Goal: Information Seeking & Learning: Understand process/instructions

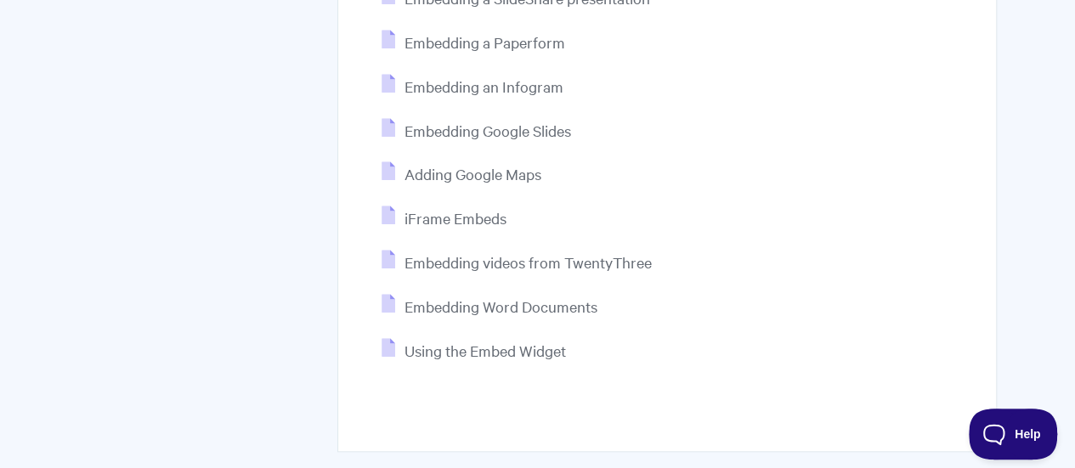
scroll to position [706, 0]
click at [541, 300] on span "Embedding Word Documents" at bounding box center [500, 306] width 193 height 20
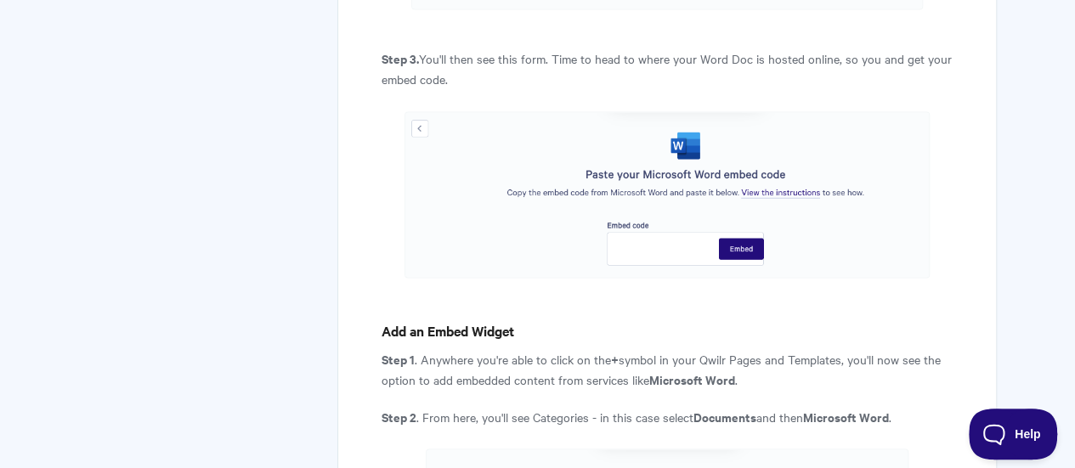
scroll to position [1250, 0]
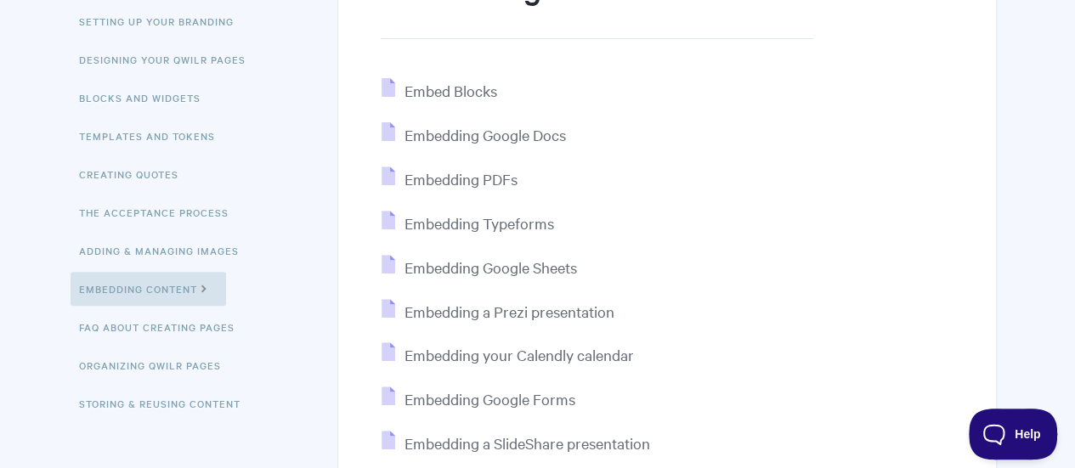
scroll to position [265, 0]
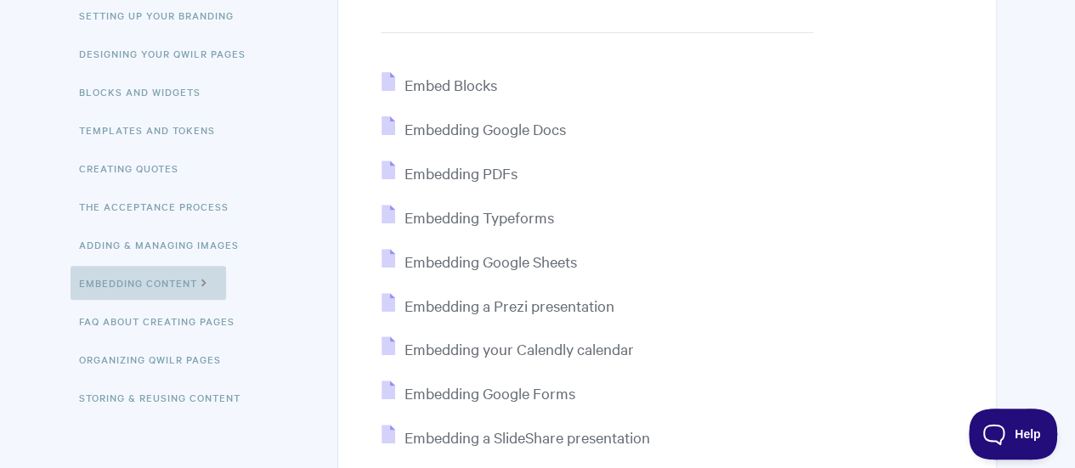
click at [158, 288] on link "Embedding Content" at bounding box center [149, 283] width 156 height 34
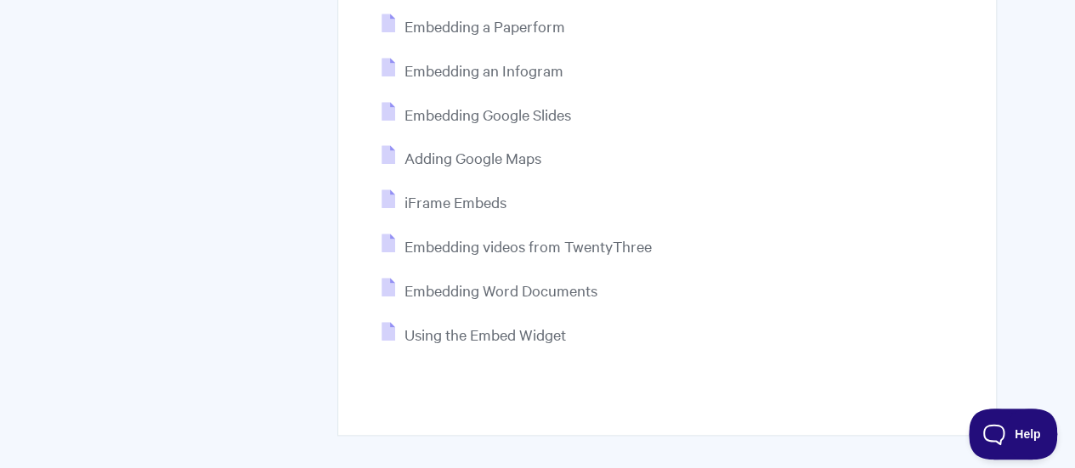
scroll to position [721, 0]
click at [592, 284] on span "Embedding Word Documents" at bounding box center [500, 291] width 193 height 20
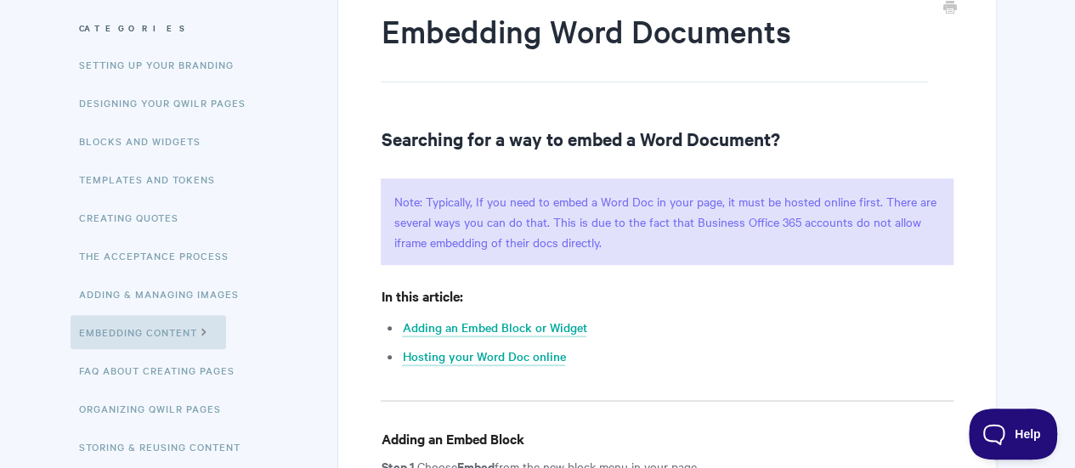
scroll to position [219, 0]
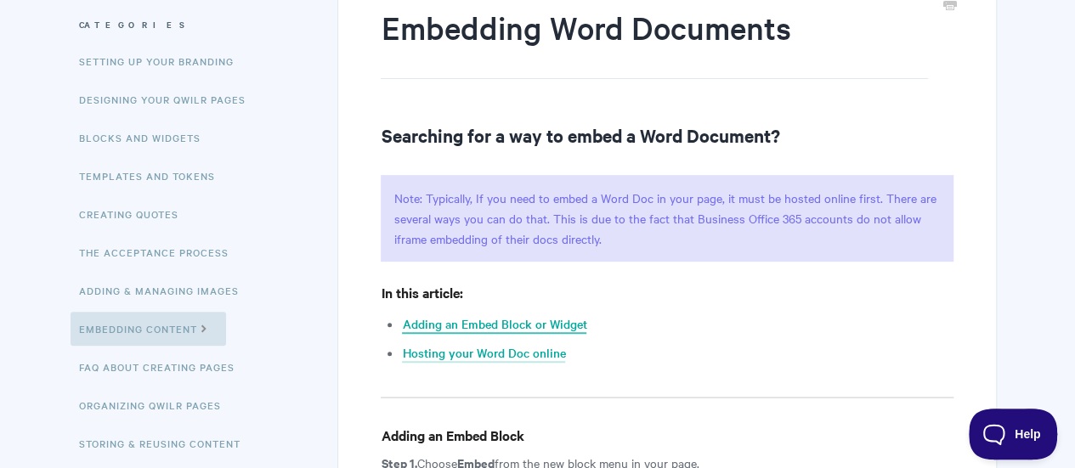
click at [555, 319] on link "Adding an Embed Block or Widget" at bounding box center [494, 324] width 184 height 19
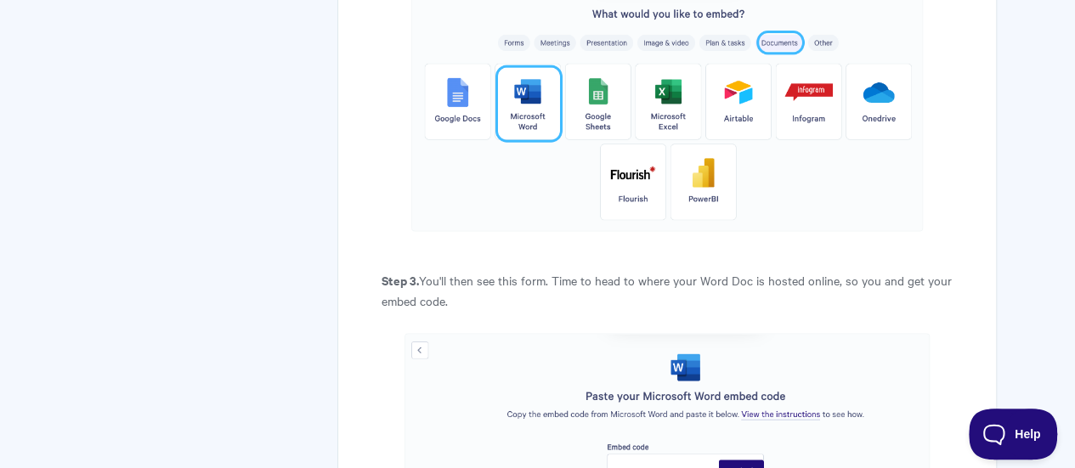
scroll to position [1029, 0]
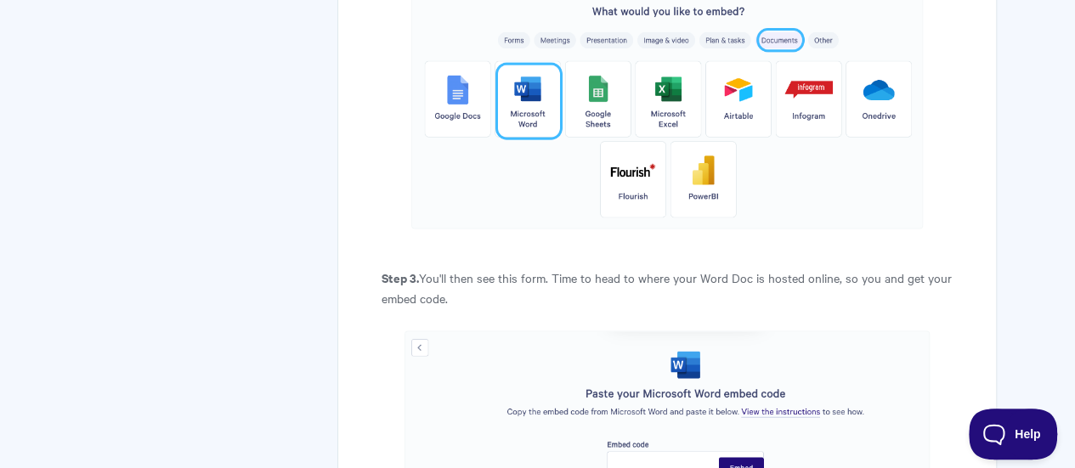
click at [686, 366] on img at bounding box center [667, 414] width 525 height 167
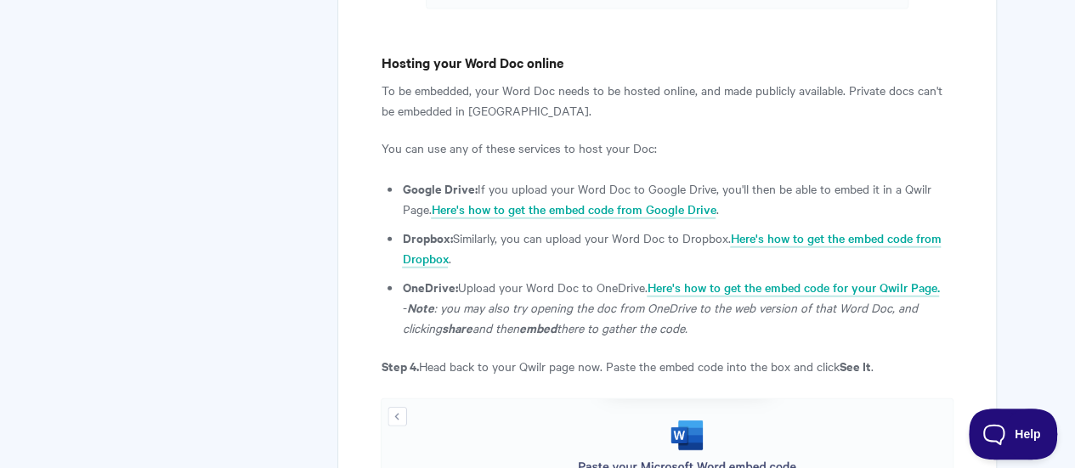
scroll to position [1919, 0]
click at [772, 293] on p "OneDrive: Upload your Word Doc to OneDrive. Here's how to get the embed code fo…" at bounding box center [677, 286] width 551 height 20
click at [784, 287] on link "Here's how to get the embed code for your Qwilr Page." at bounding box center [793, 287] width 292 height 19
